Goal: Task Accomplishment & Management: Use online tool/utility

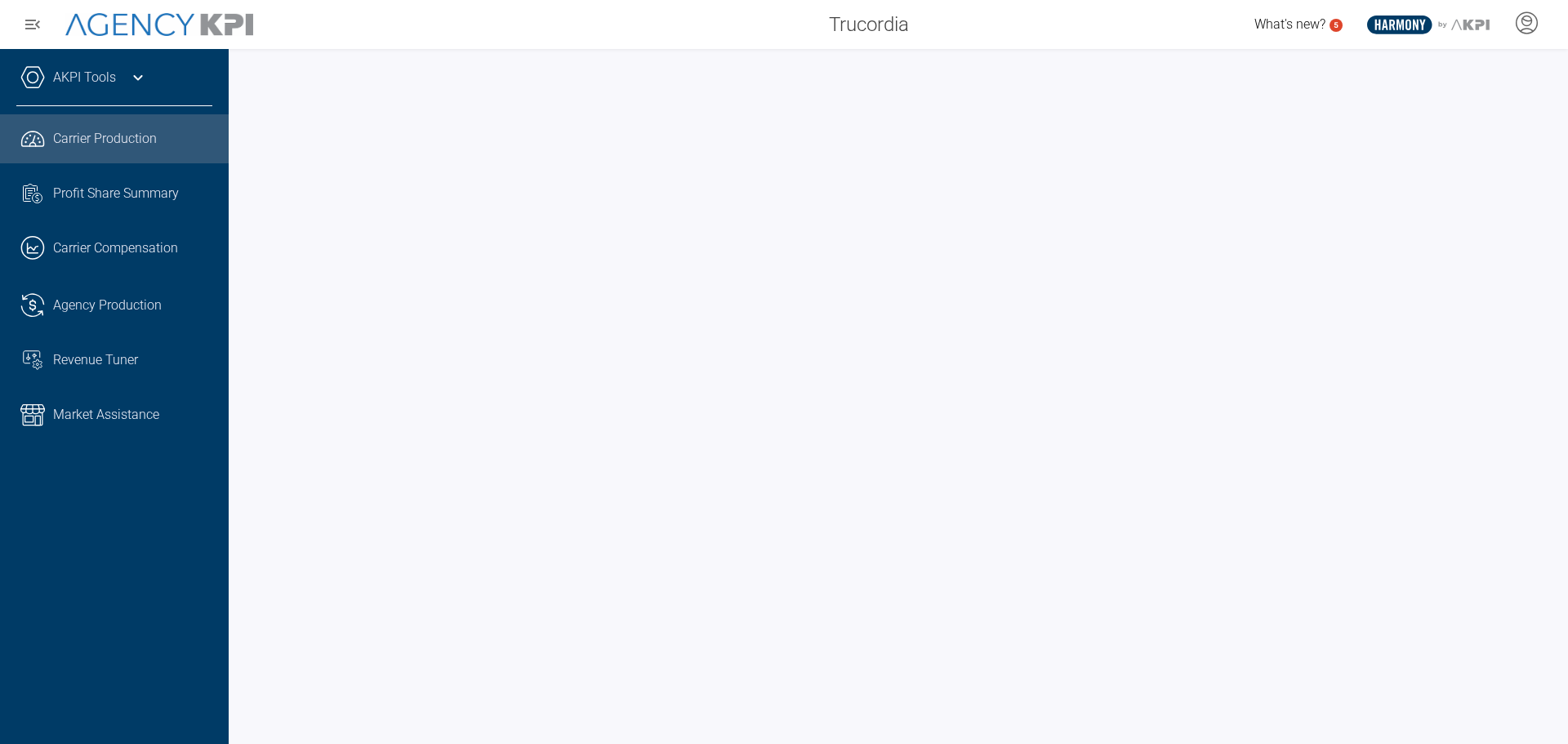
click at [137, 74] on icon at bounding box center [137, 77] width 19 height 19
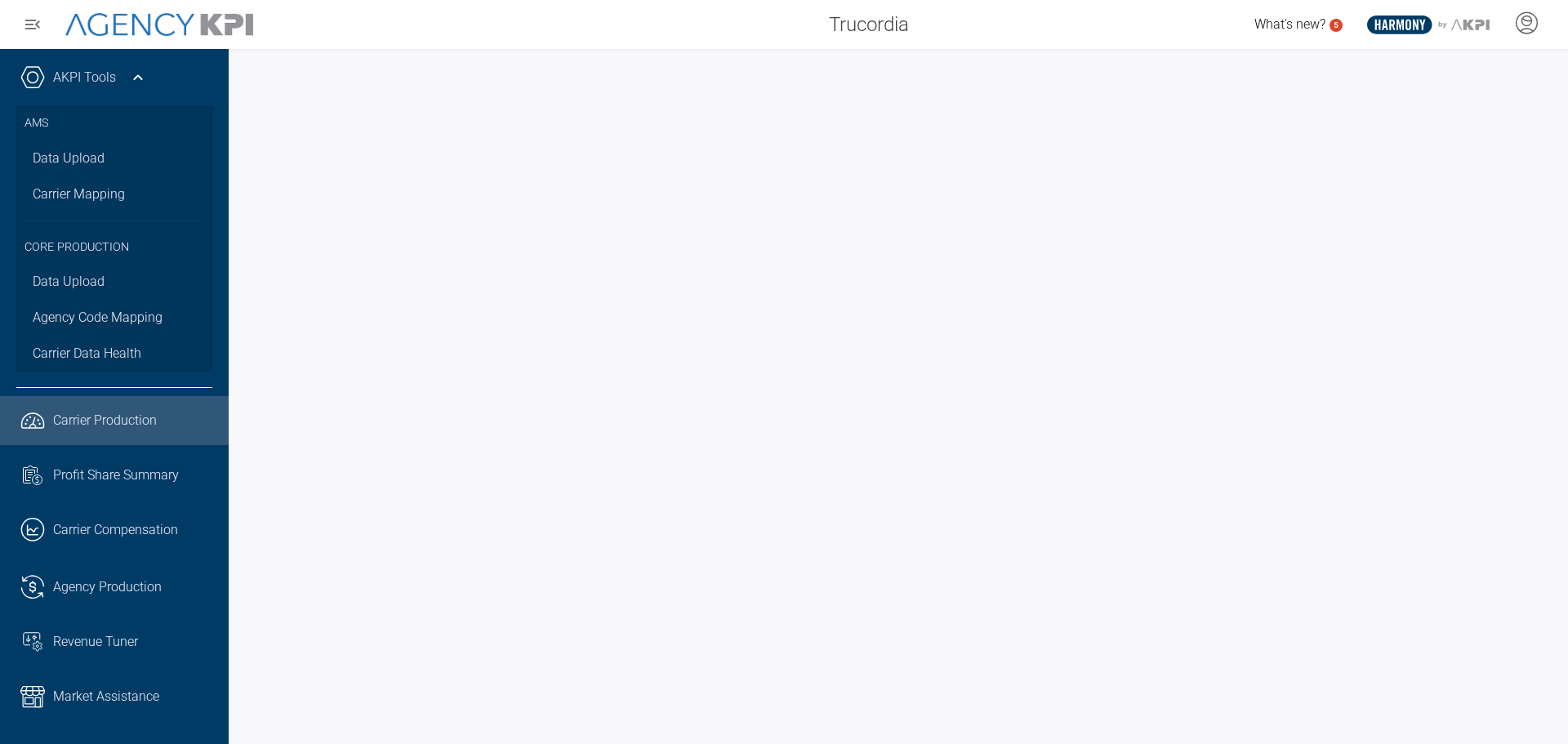
click at [137, 74] on icon at bounding box center [137, 77] width 19 height 19
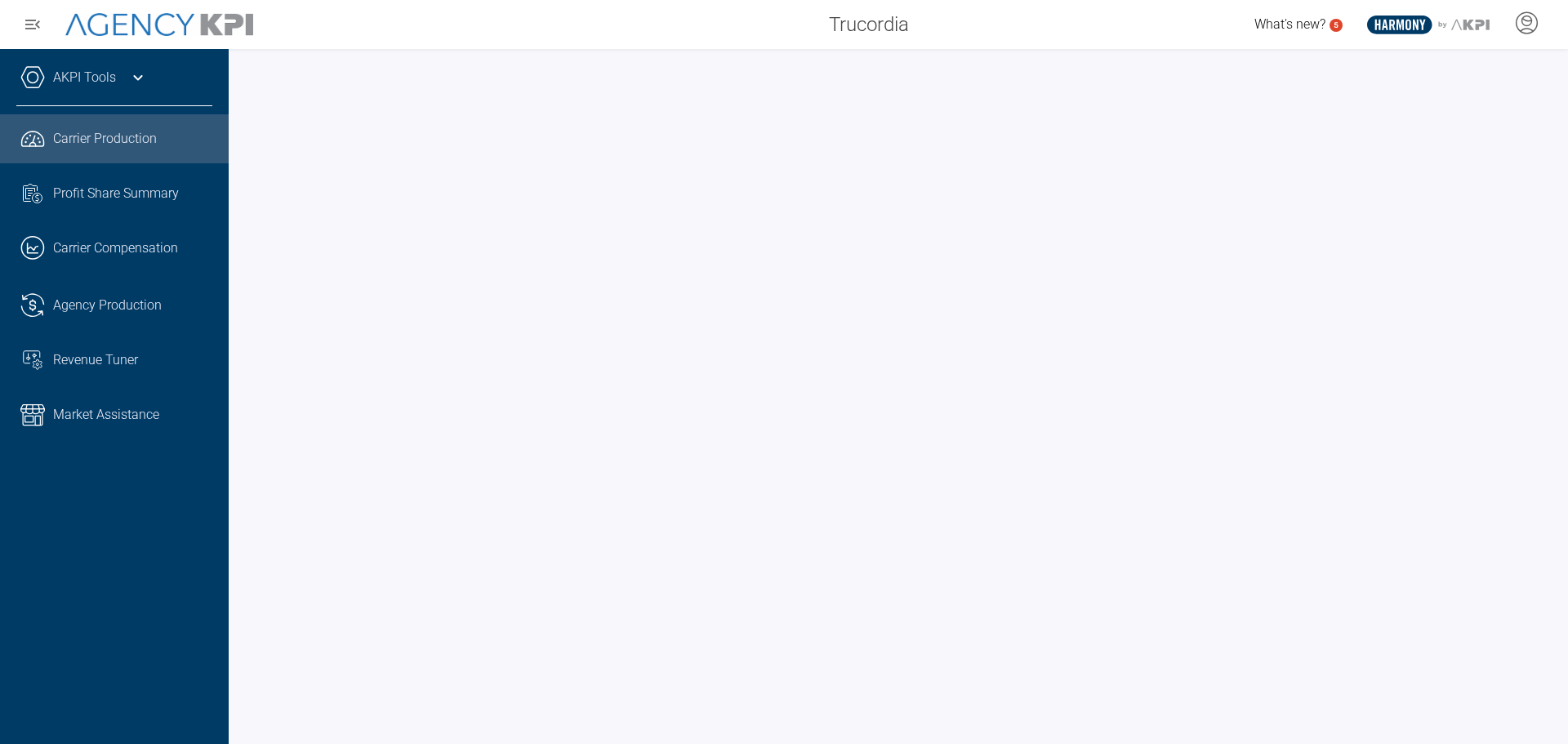
click at [124, 79] on div "AKPI Tools" at bounding box center [114, 85] width 196 height 41
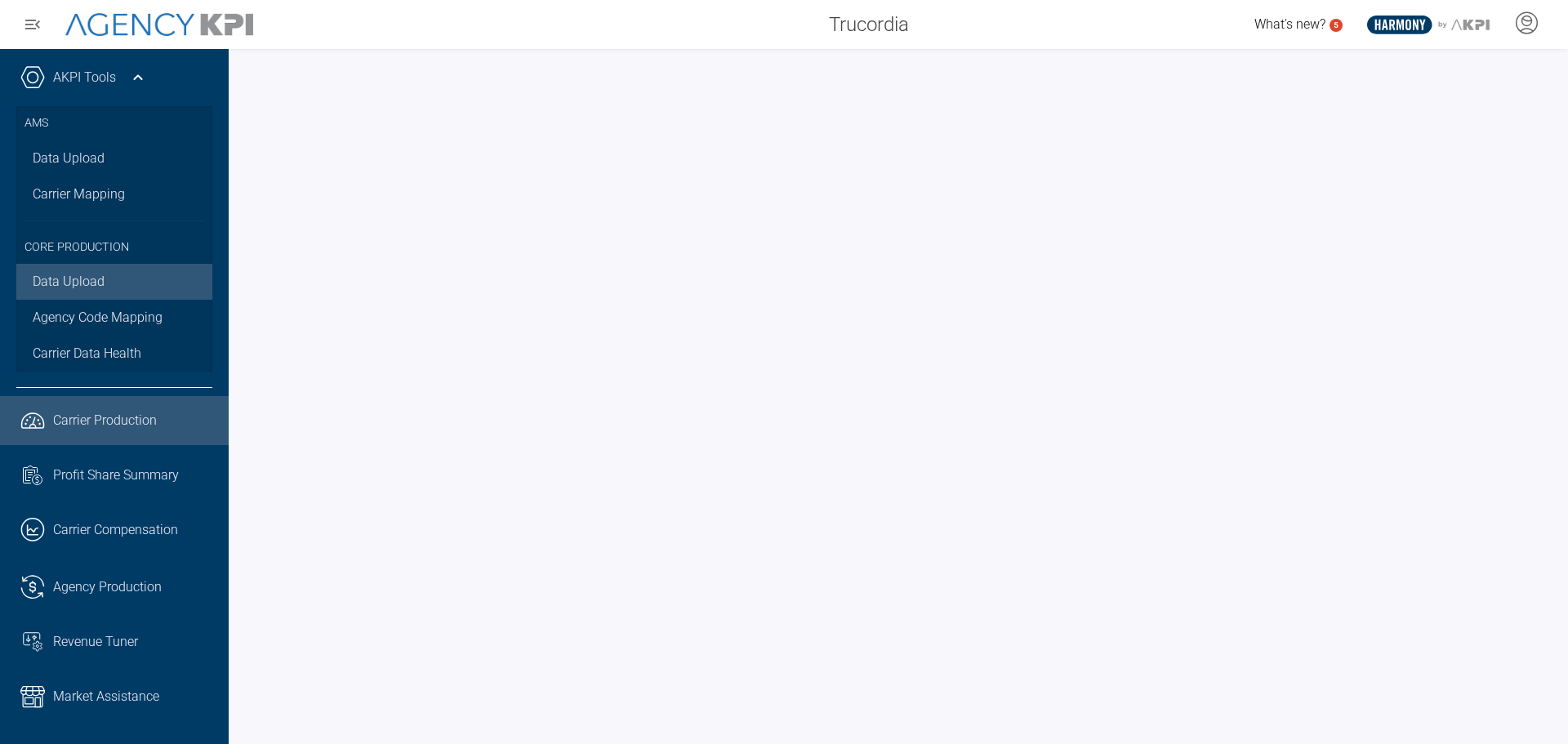
click at [89, 291] on link "Data Upload" at bounding box center [114, 281] width 196 height 36
